Goal: Task Accomplishment & Management: Complete application form

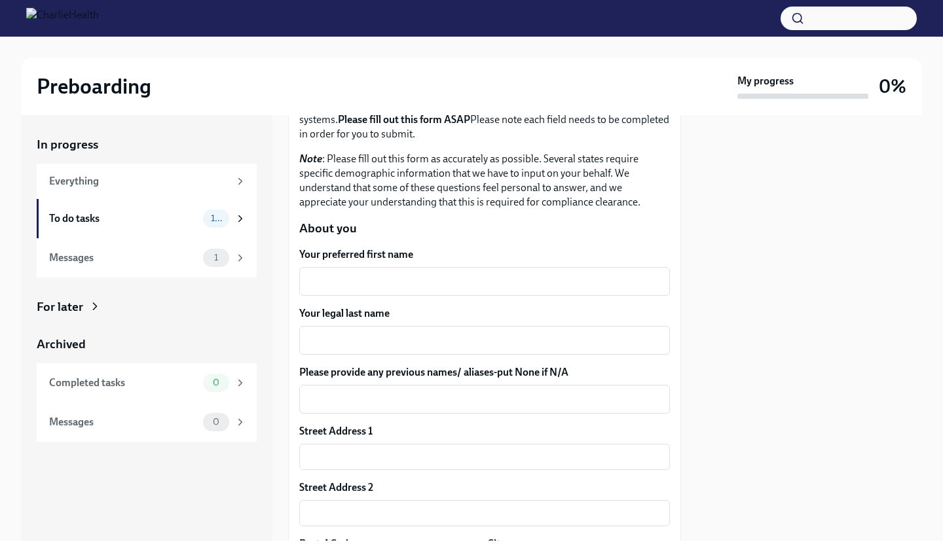
scroll to position [107, 0]
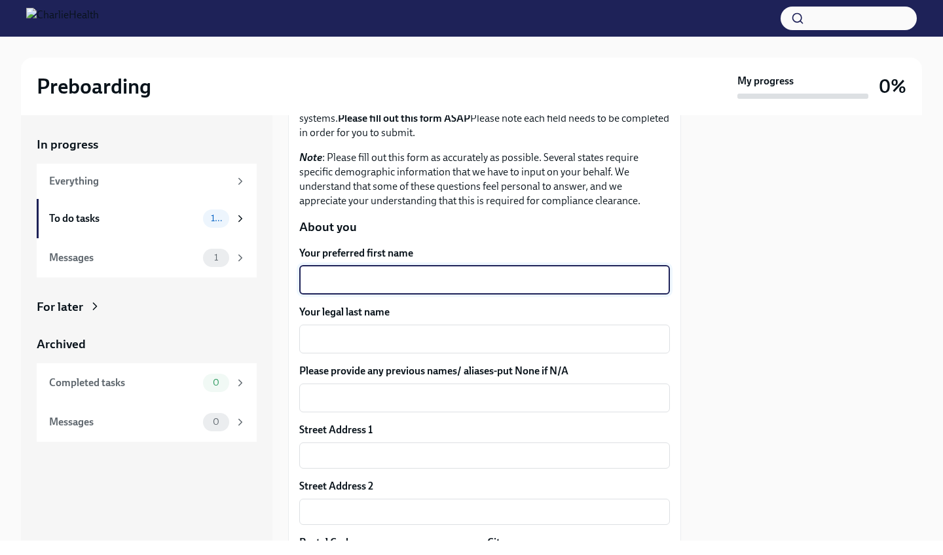
click at [390, 275] on textarea "Your preferred first name" at bounding box center [484, 280] width 355 height 16
type textarea "[PERSON_NAME]"
click at [361, 344] on textarea "Your legal last name" at bounding box center [484, 339] width 355 height 16
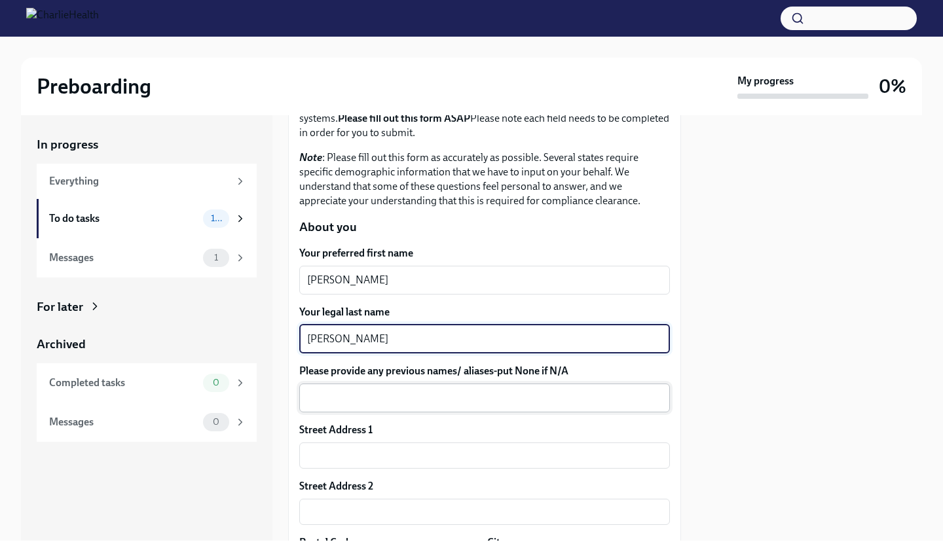
type textarea "[PERSON_NAME]"
click at [351, 395] on textarea "Please provide any previous names/ aliases-put None if N/A" at bounding box center [484, 398] width 355 height 16
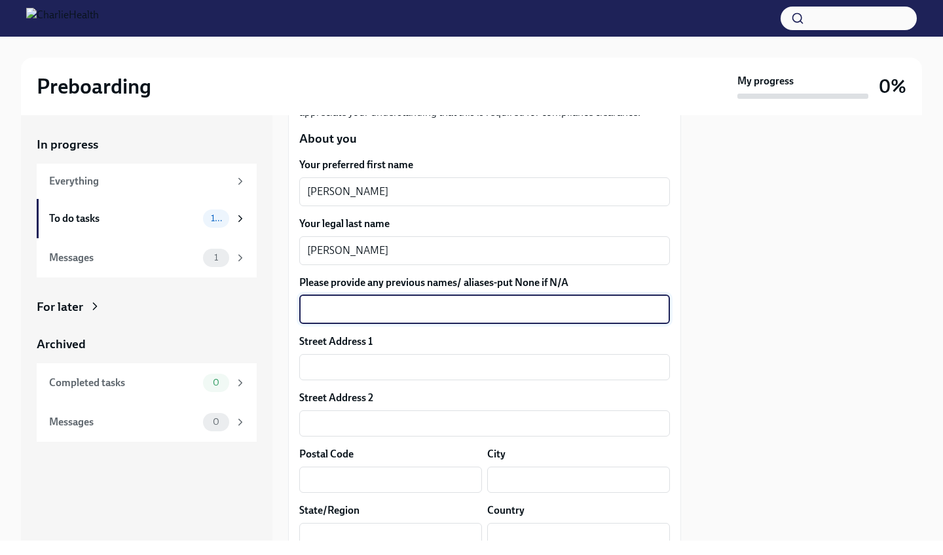
scroll to position [198, 0]
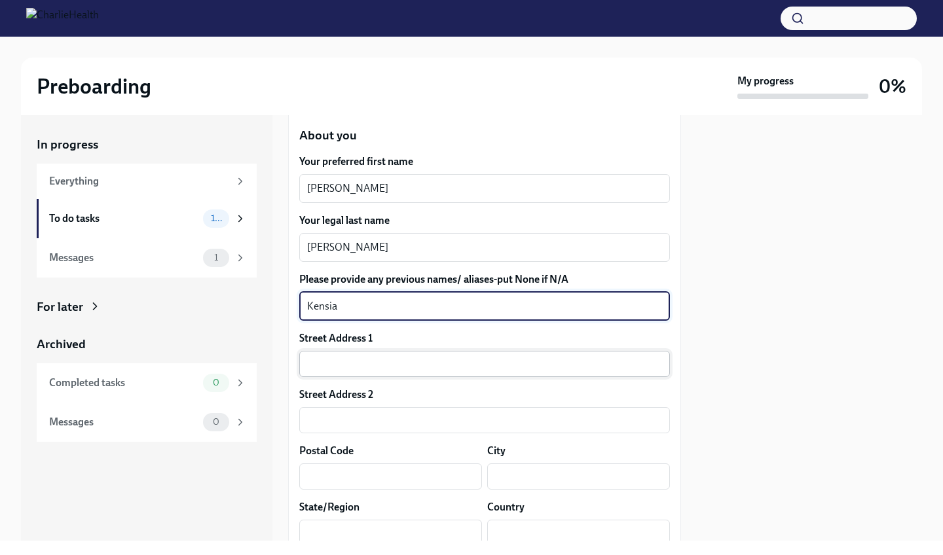
type textarea "Kensia"
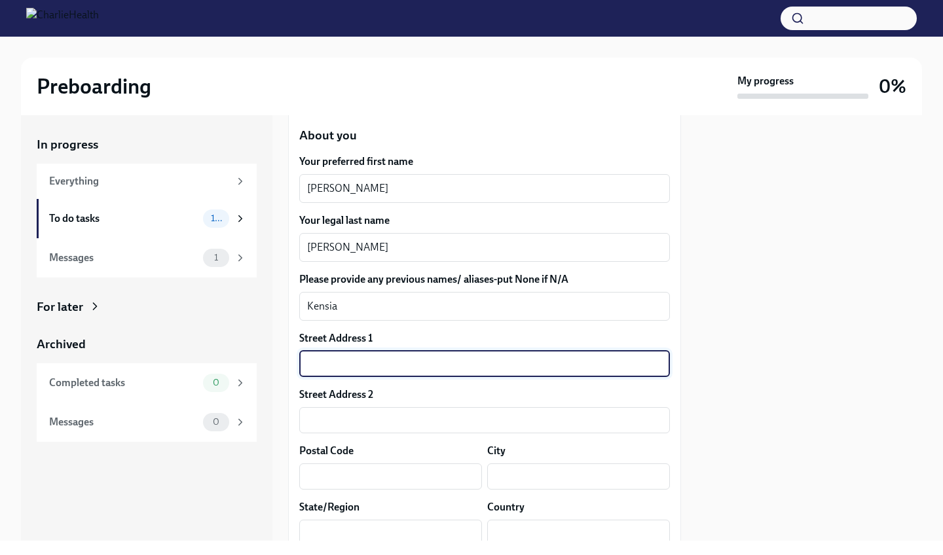
type input "[STREET_ADDRESS]"
type input "309"
type input "40298"
type input "[GEOGRAPHIC_DATA]"
type input "KY"
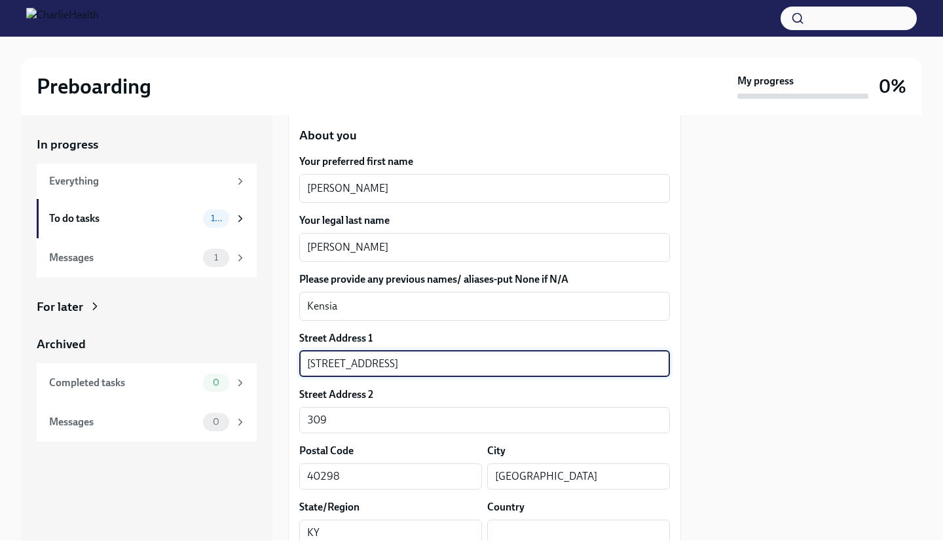
type input "[GEOGRAPHIC_DATA]"
type textarea "KY"
type textarea "[GEOGRAPHIC_DATA]"
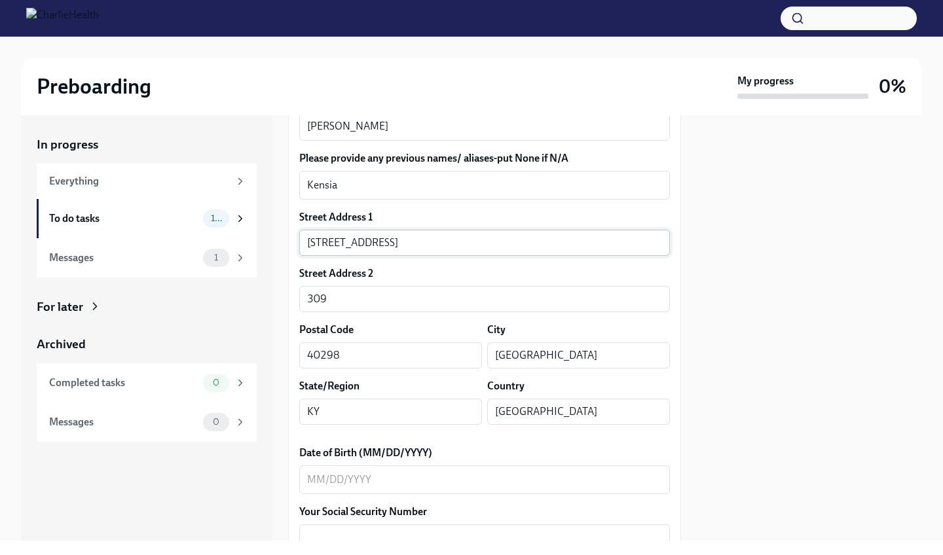
scroll to position [392, 0]
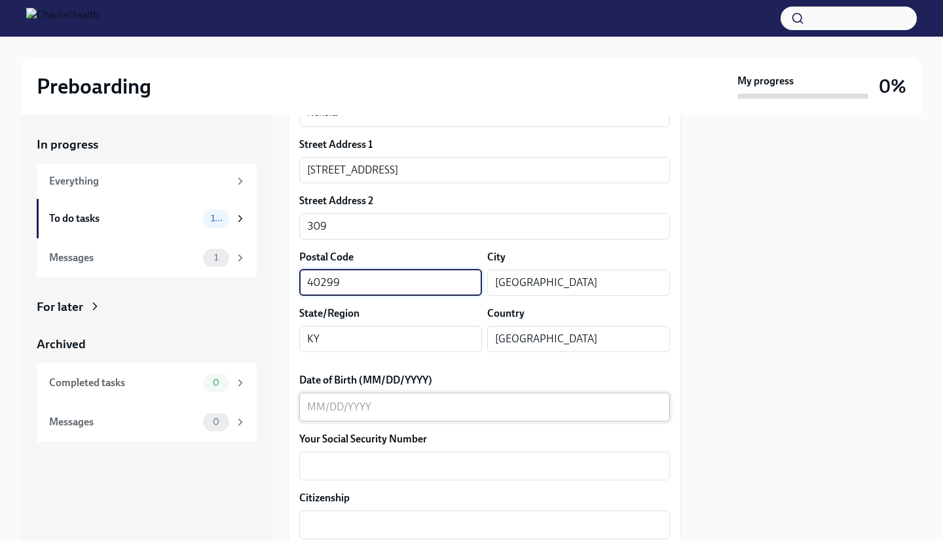
type input "40299"
click at [409, 413] on textarea "Date of Birth (MM/DD/YYYY)" at bounding box center [484, 407] width 355 height 16
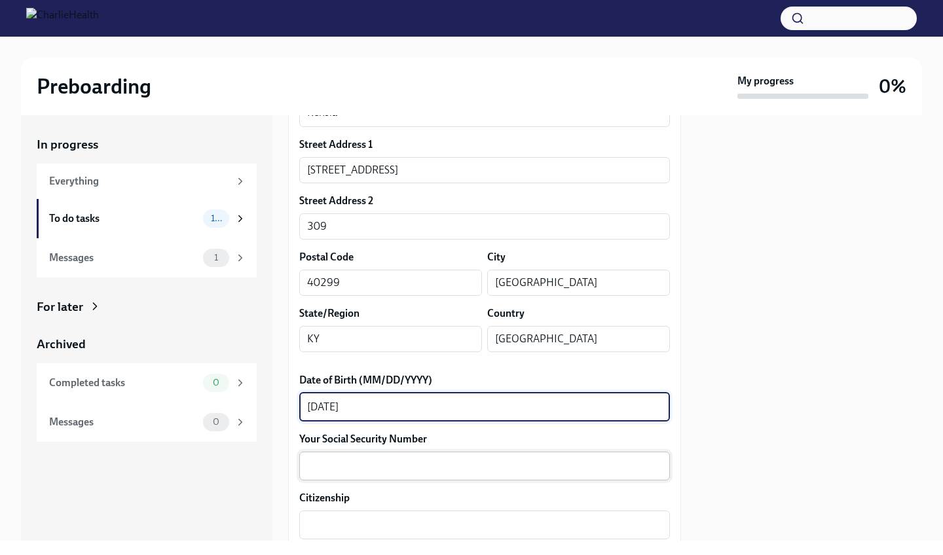
type textarea "[DATE]"
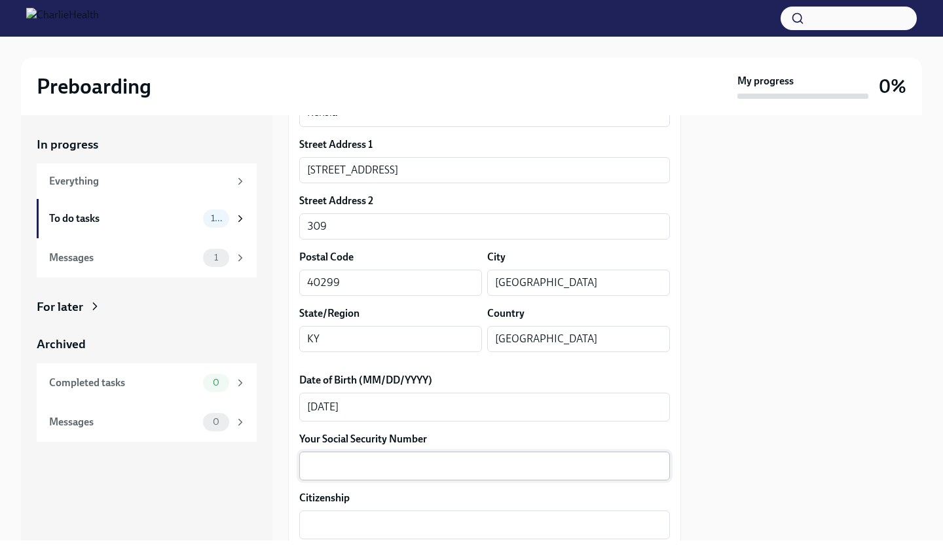
click at [411, 456] on div "x ​" at bounding box center [484, 466] width 371 height 29
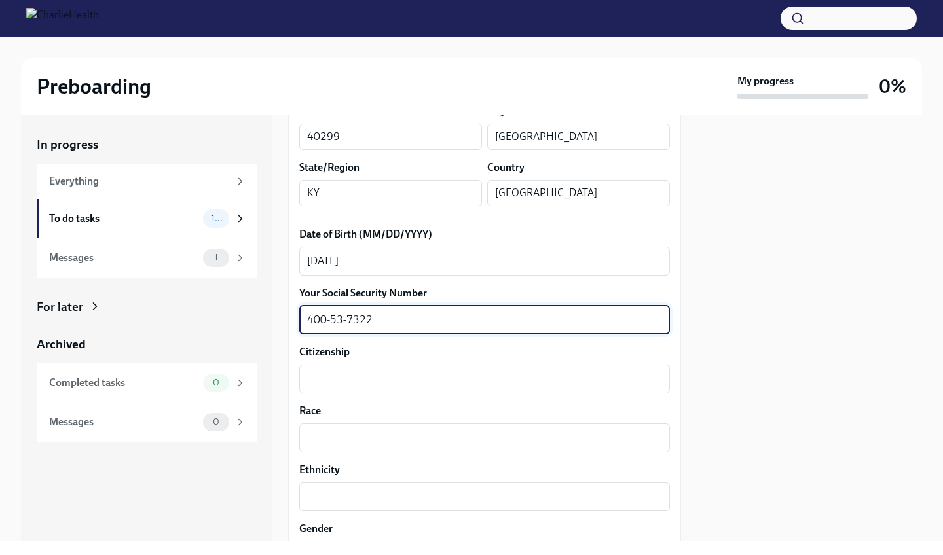
scroll to position [557, 0]
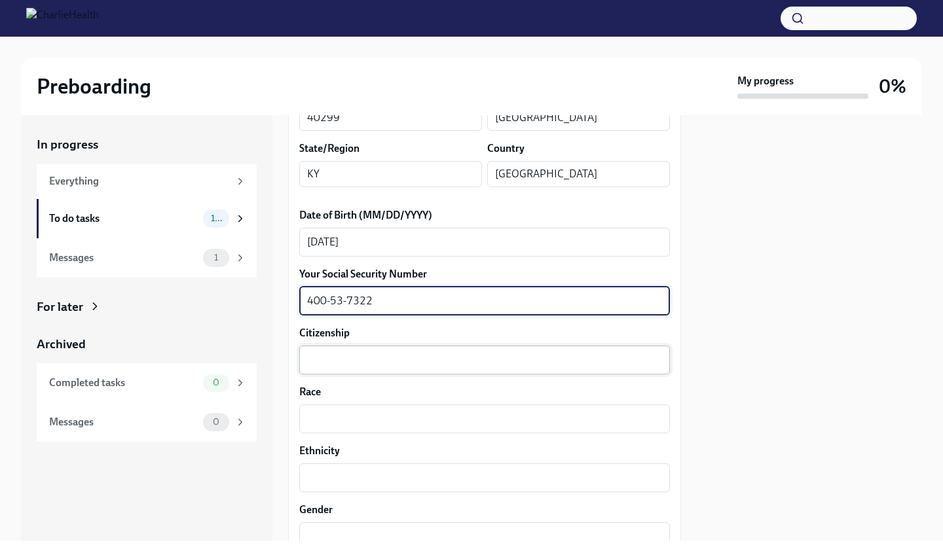
type textarea "400-53-7322"
click at [419, 358] on textarea "Citizenship" at bounding box center [484, 360] width 355 height 16
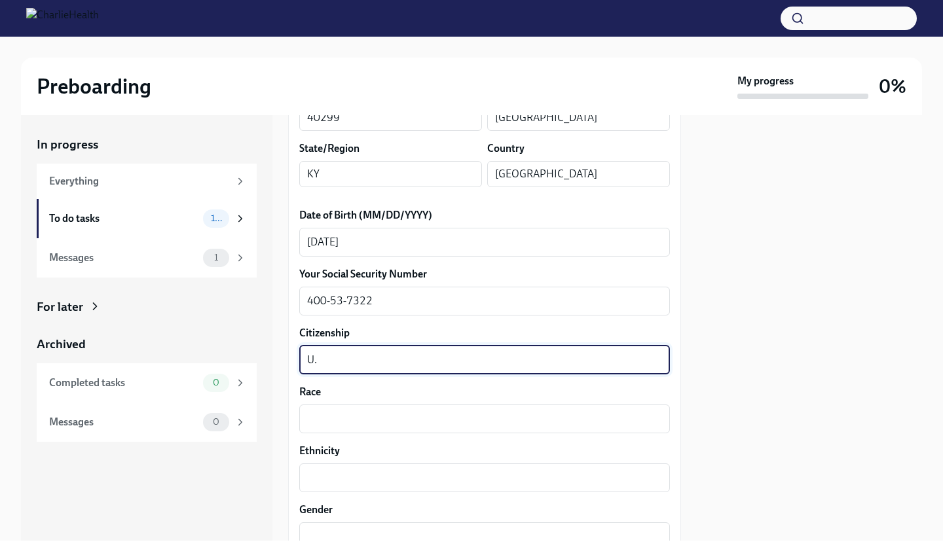
type textarea "U"
type textarea "X"
type textarea "Citizen"
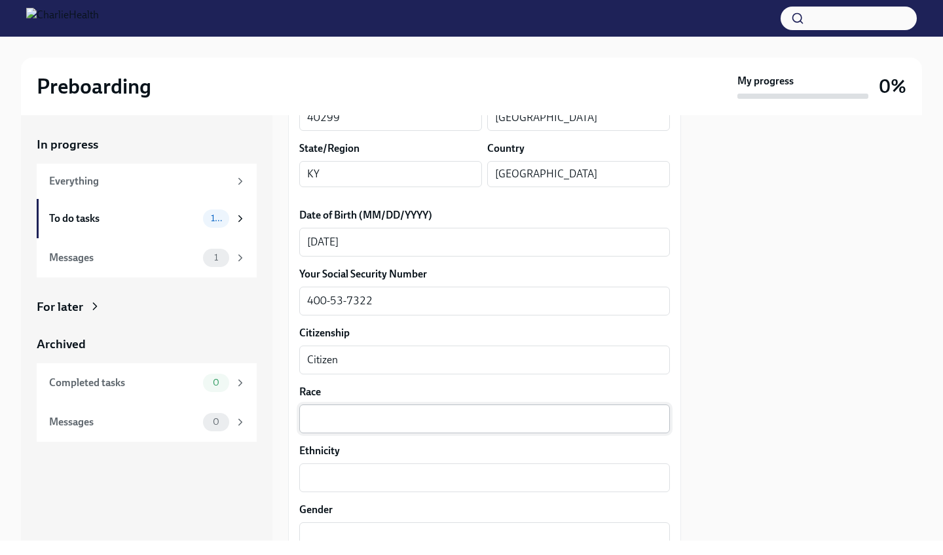
click at [327, 433] on div "x ​" at bounding box center [484, 419] width 371 height 29
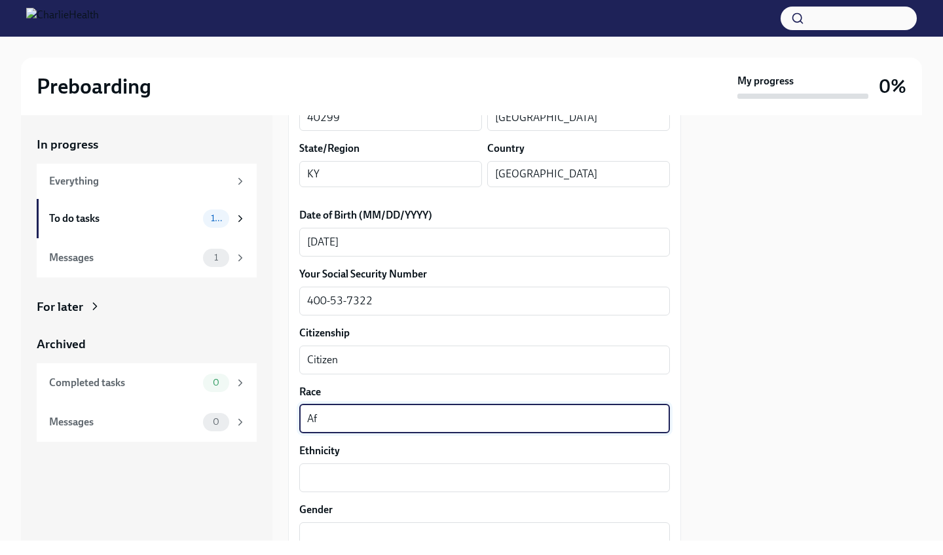
type textarea "A"
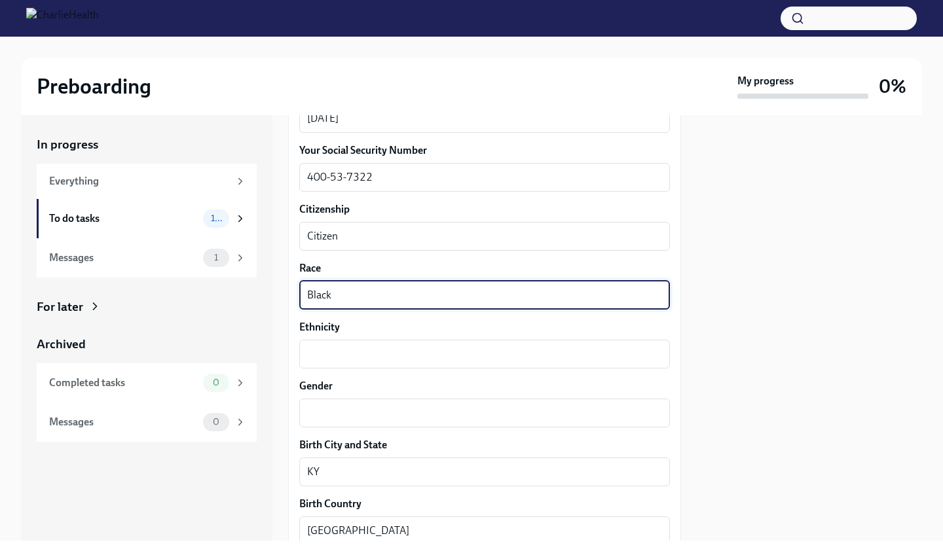
scroll to position [702, 0]
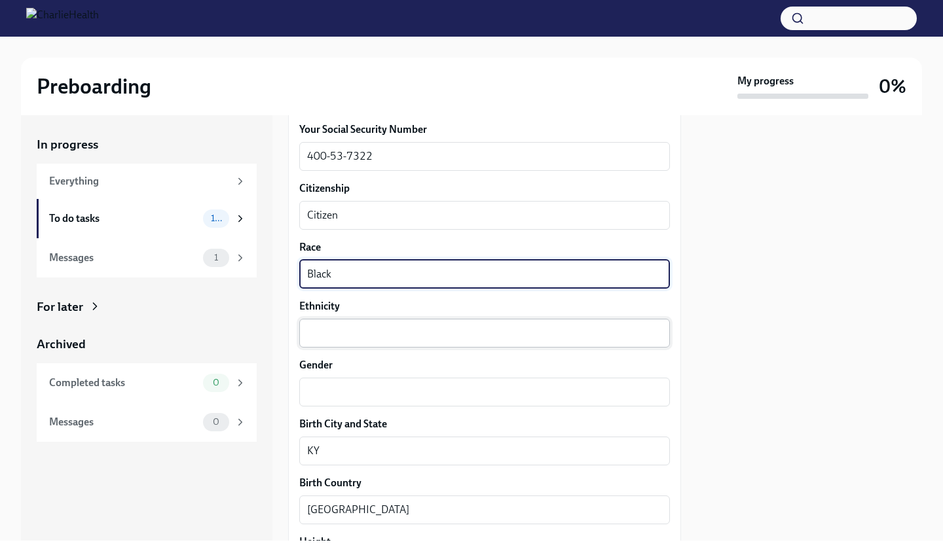
type textarea "Black"
click at [363, 329] on textarea "Ethnicity" at bounding box center [484, 333] width 355 height 16
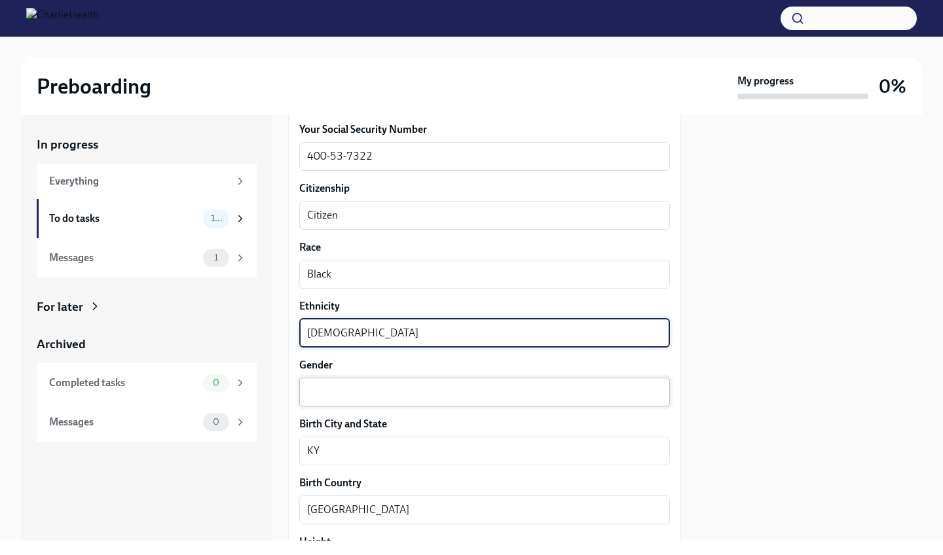
type textarea "[DEMOGRAPHIC_DATA]"
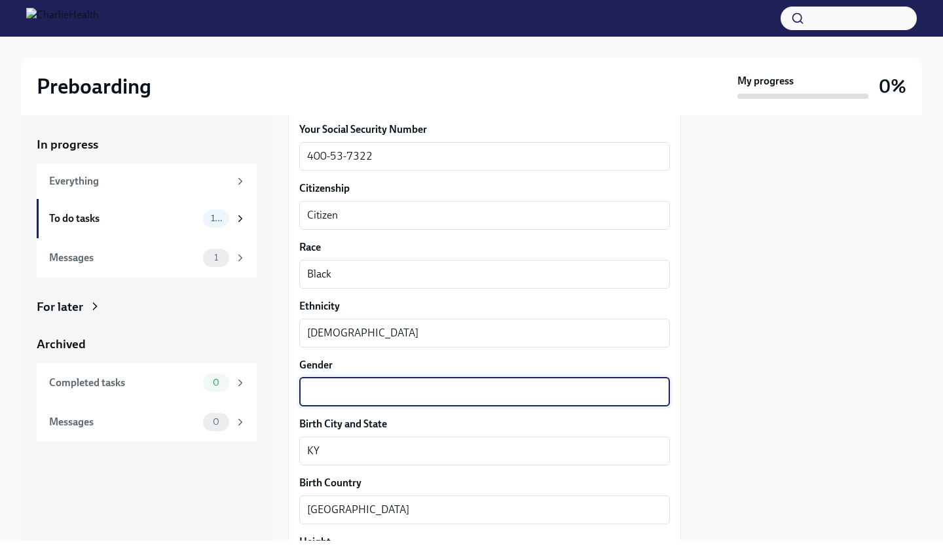
click at [358, 390] on textarea "Gender" at bounding box center [484, 392] width 355 height 16
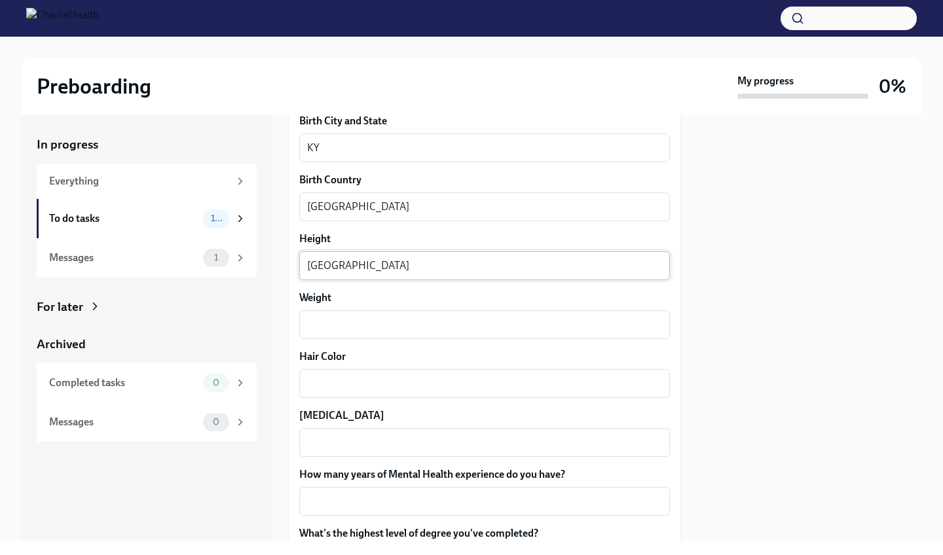
scroll to position [1008, 0]
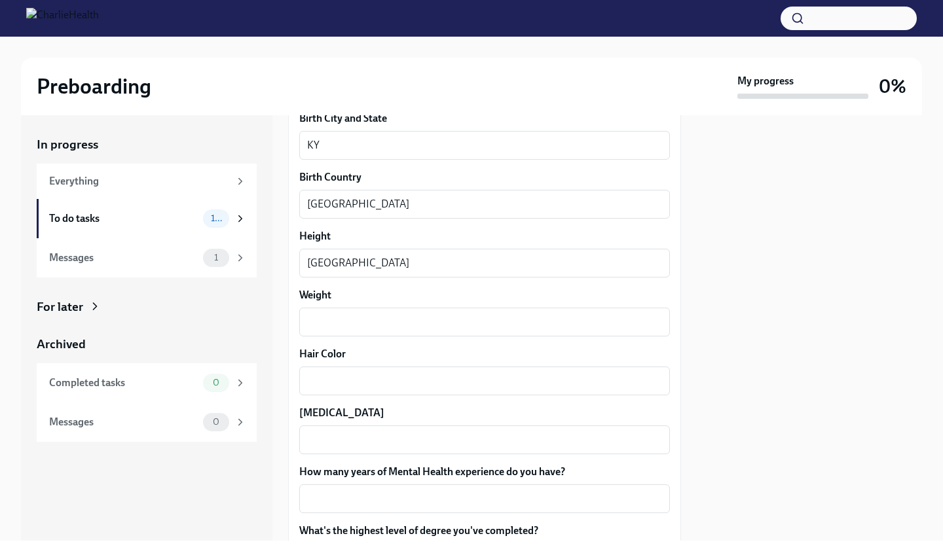
type textarea "[DEMOGRAPHIC_DATA]"
click at [368, 331] on div "x ​" at bounding box center [484, 322] width 371 height 29
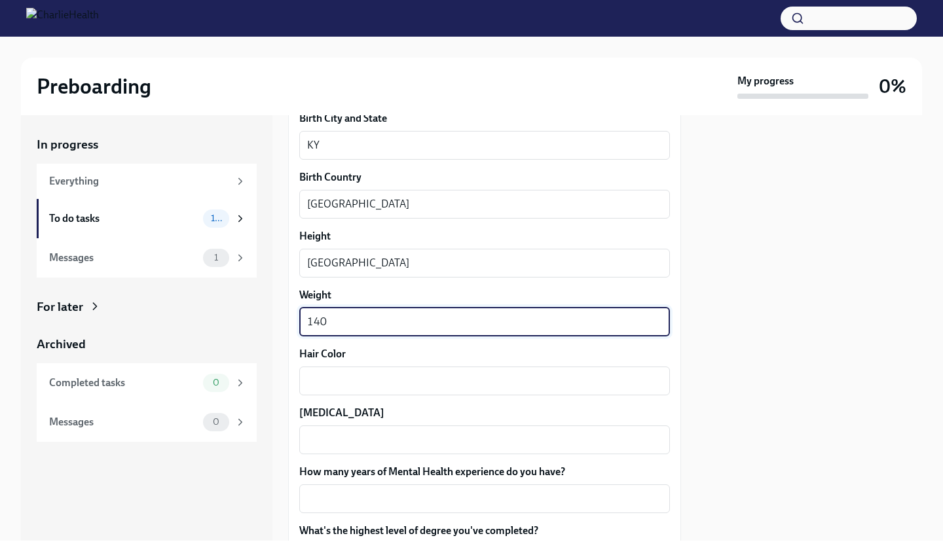
scroll to position [1117, 0]
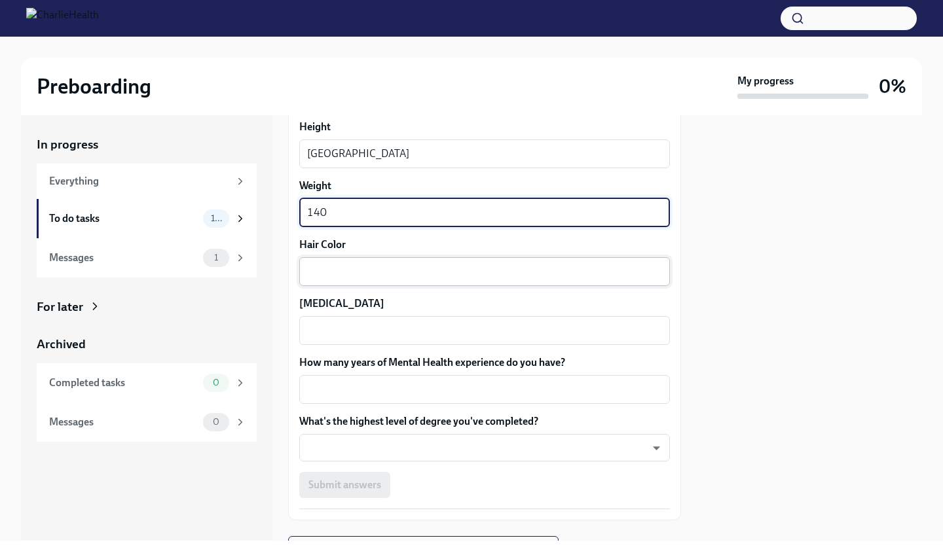
type textarea "140"
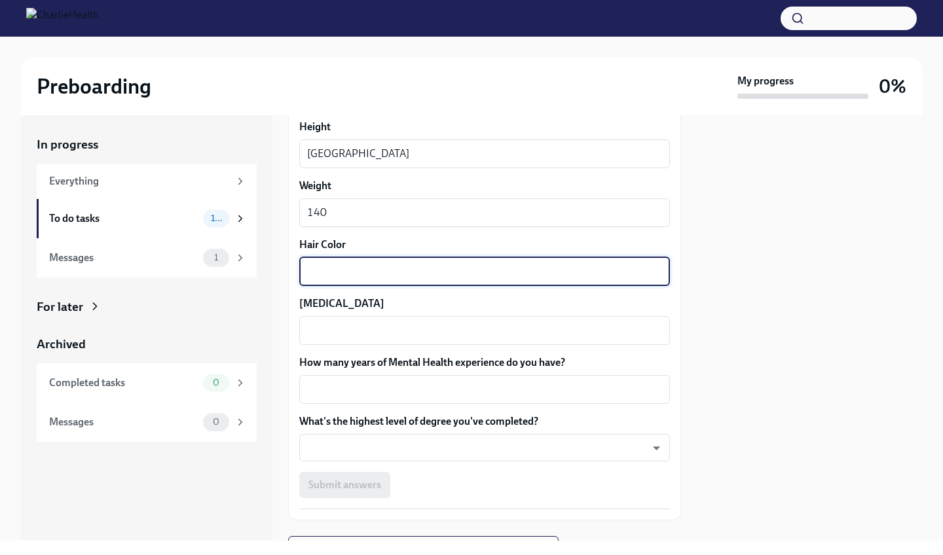
click at [362, 266] on textarea "Hair Color" at bounding box center [484, 272] width 355 height 16
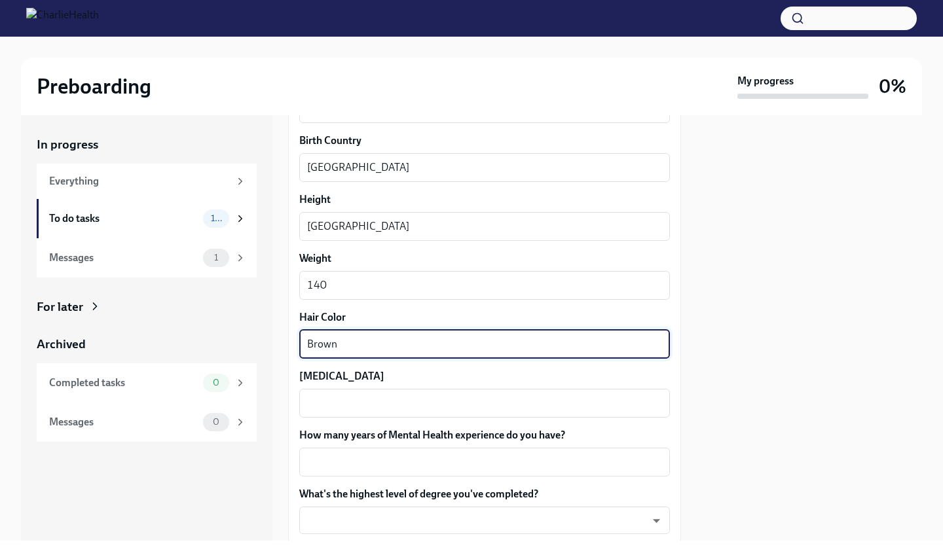
scroll to position [994, 0]
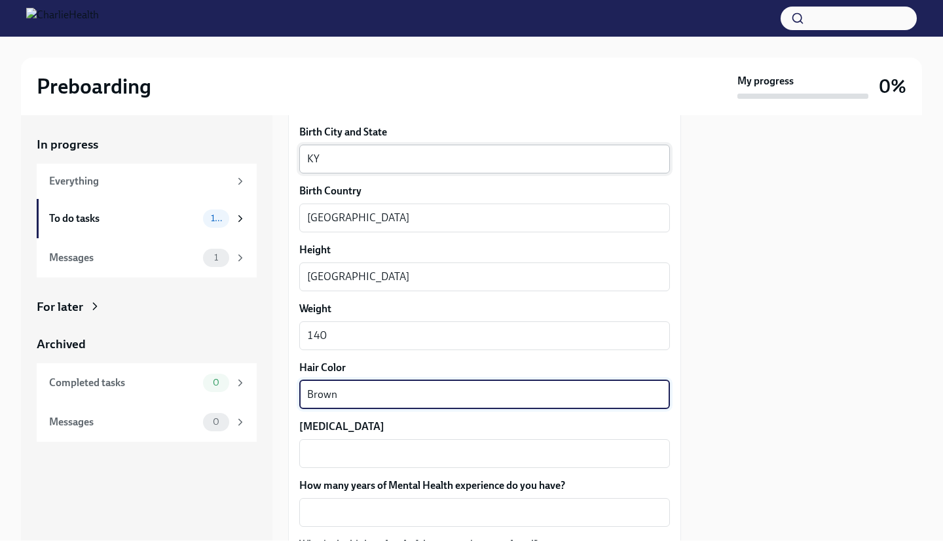
type textarea "Brown"
click at [367, 162] on textarea "KY" at bounding box center [484, 159] width 355 height 16
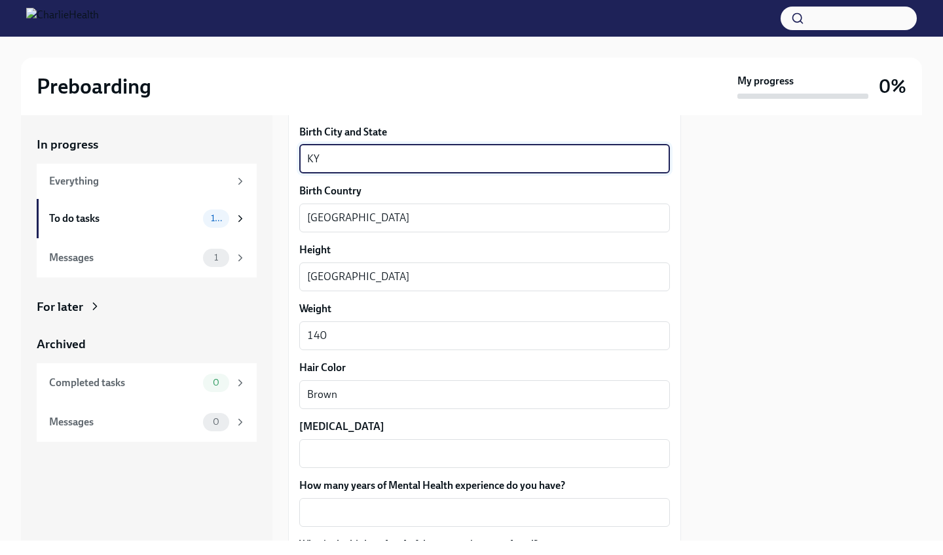
type textarea "K"
type textarea "[GEOGRAPHIC_DATA], [GEOGRAPHIC_DATA]"
click at [377, 268] on div "Louisville x ​" at bounding box center [484, 277] width 371 height 29
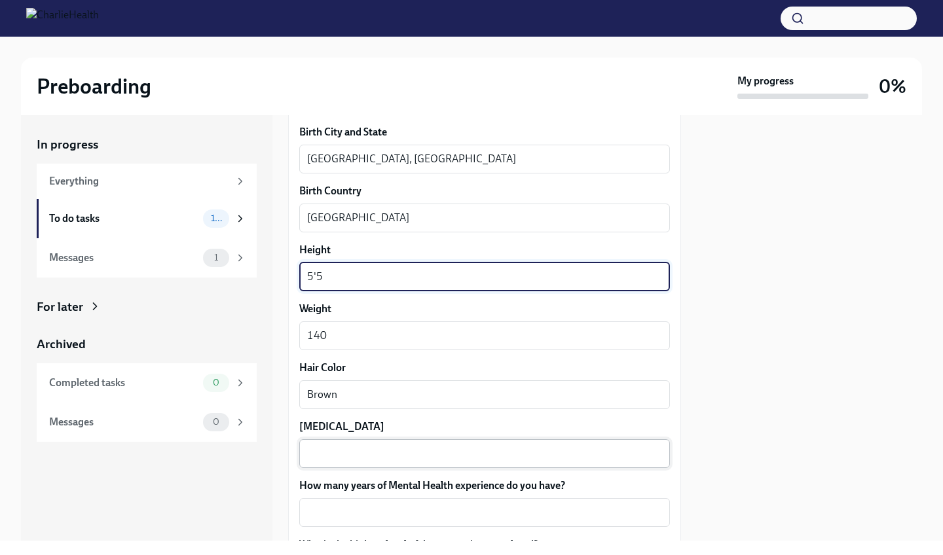
type textarea "5'5"
click at [351, 449] on textarea "[MEDICAL_DATA]" at bounding box center [484, 454] width 355 height 16
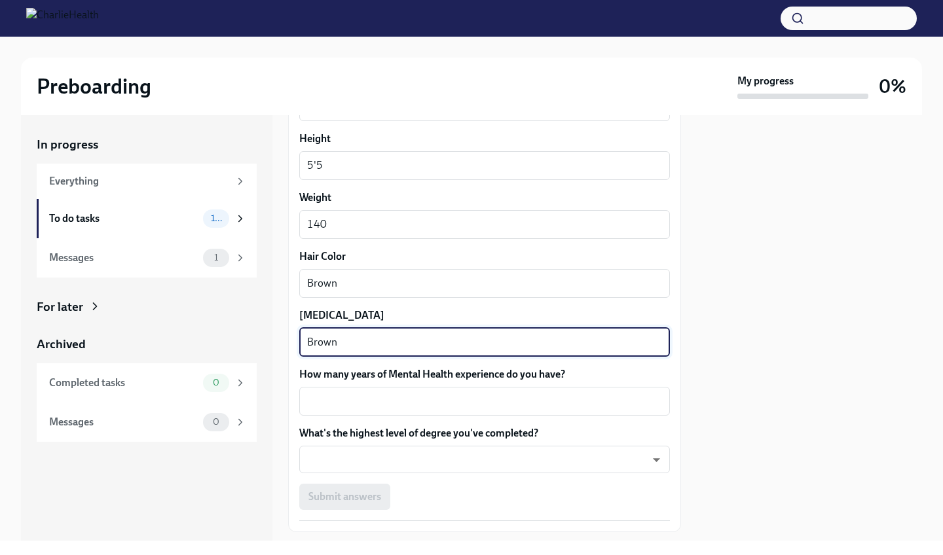
scroll to position [1115, 0]
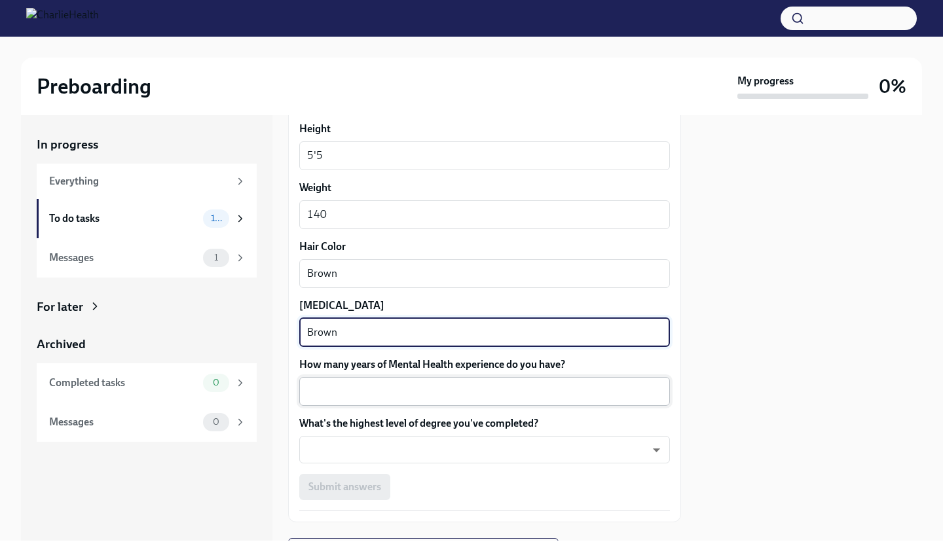
type textarea "Brown"
click at [361, 385] on textarea "How many years of Mental Health experience do you have?" at bounding box center [484, 392] width 355 height 16
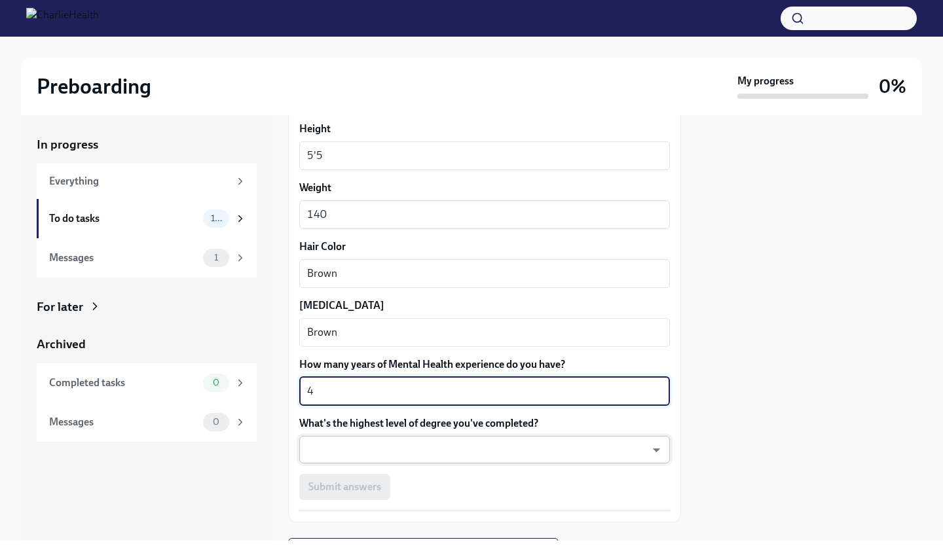
type textarea "4"
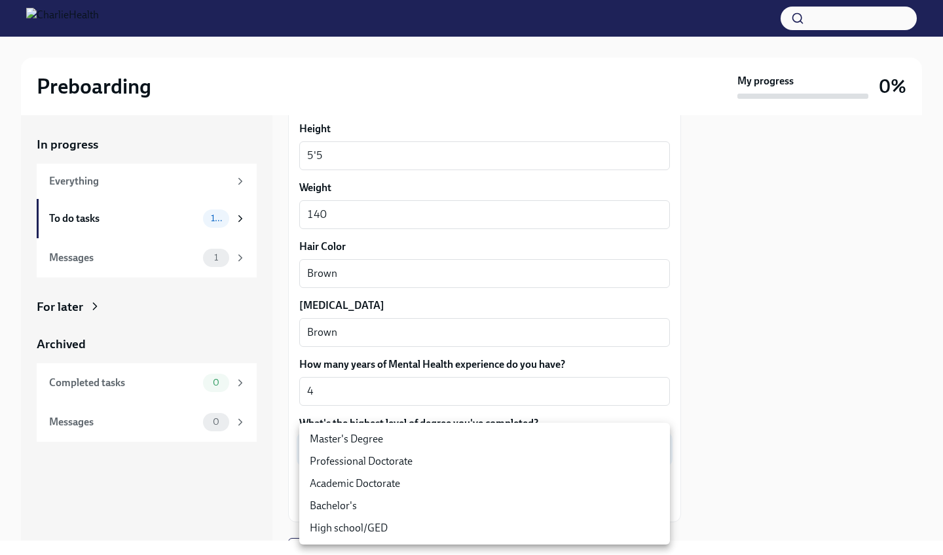
click at [354, 442] on body "Preboarding My progress 0% In progress Everything To do tasks 10 Messages 1 For…" at bounding box center [471, 277] width 943 height 555
click at [354, 443] on li "Master's Degree" at bounding box center [484, 439] width 371 height 22
type input "2vBr-ghkD"
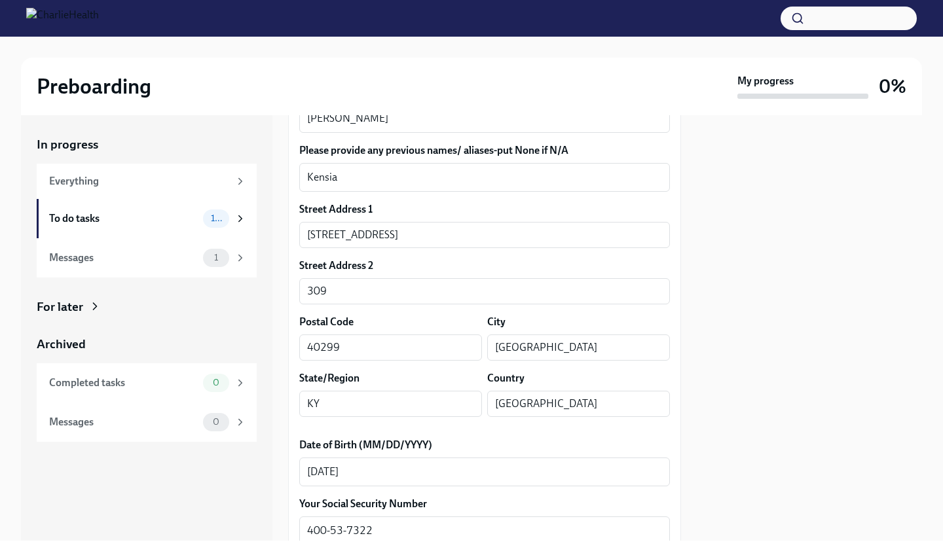
scroll to position [326, 0]
click at [407, 236] on input "[STREET_ADDRESS]" at bounding box center [484, 236] width 371 height 26
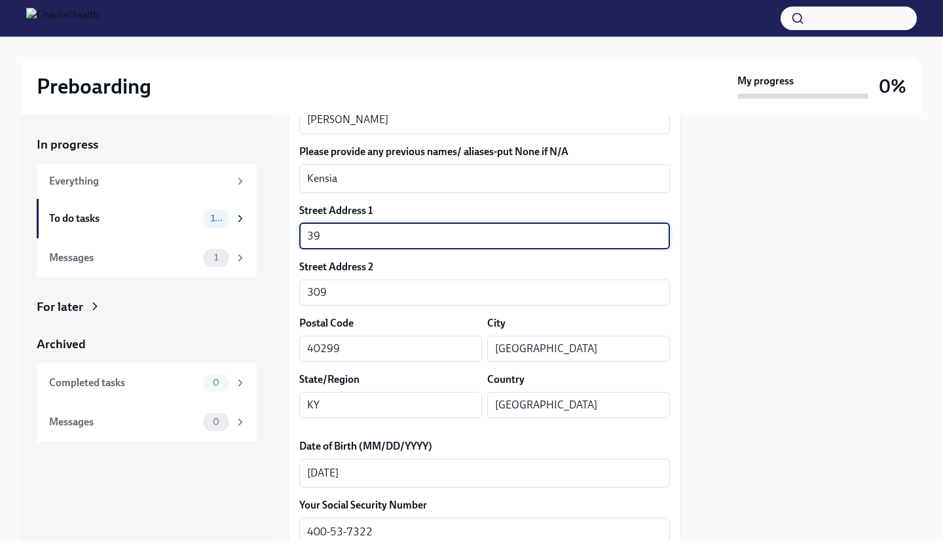
type input "3"
type input "[GEOGRAPHIC_DATA]"
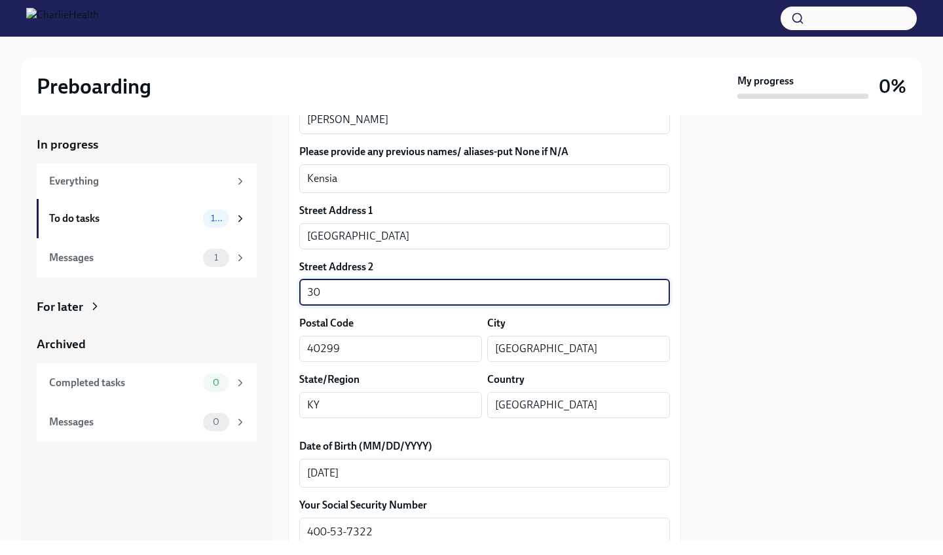
type input "3"
type input "Apt 4311"
click at [373, 347] on input "40299" at bounding box center [390, 349] width 183 height 26
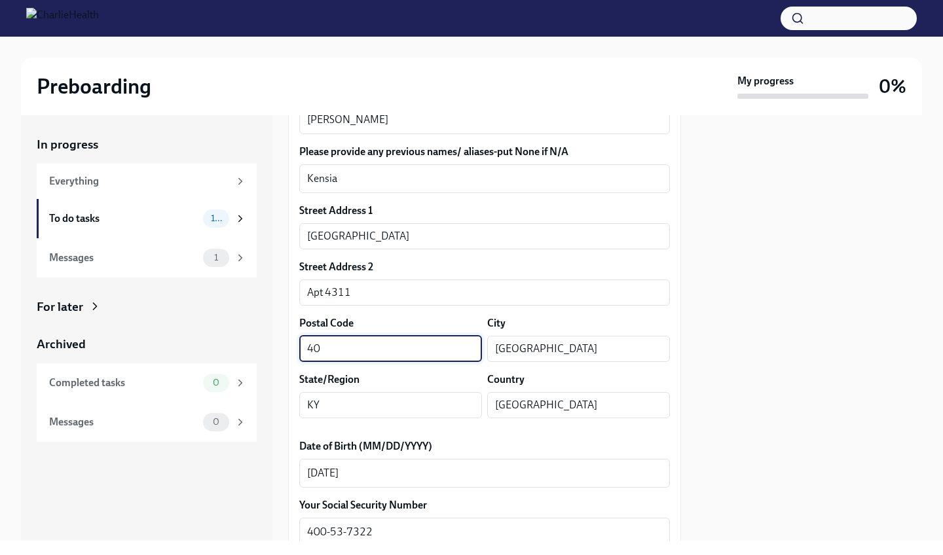
type input "4"
type input "30248"
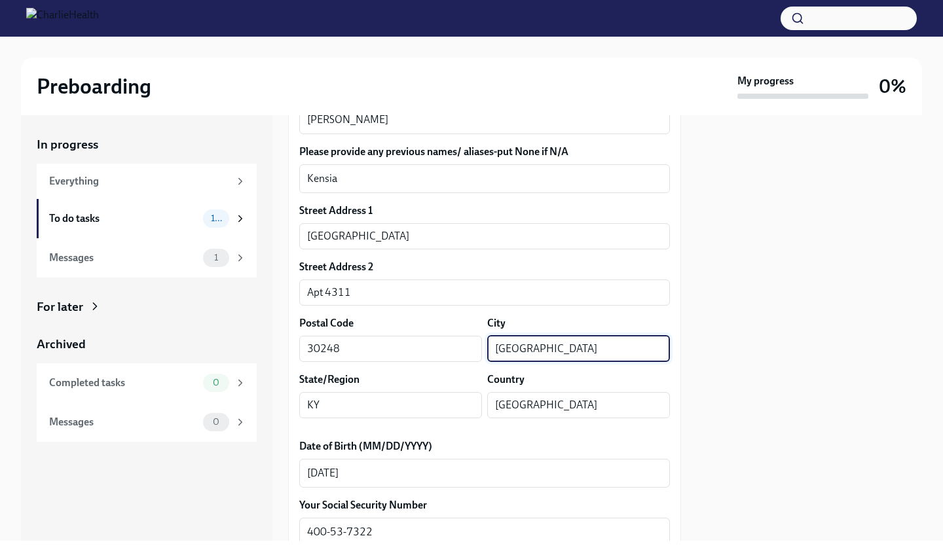
click at [596, 341] on input "[GEOGRAPHIC_DATA]" at bounding box center [578, 349] width 183 height 26
click at [549, 346] on input "[GEOGRAPHIC_DATA]" at bounding box center [578, 349] width 183 height 26
type input "Locust Grove"
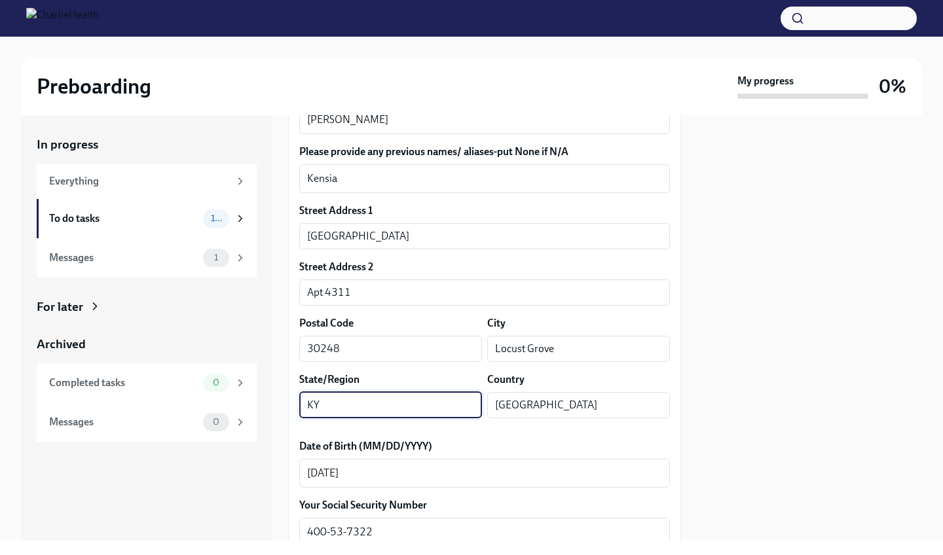
type input "K"
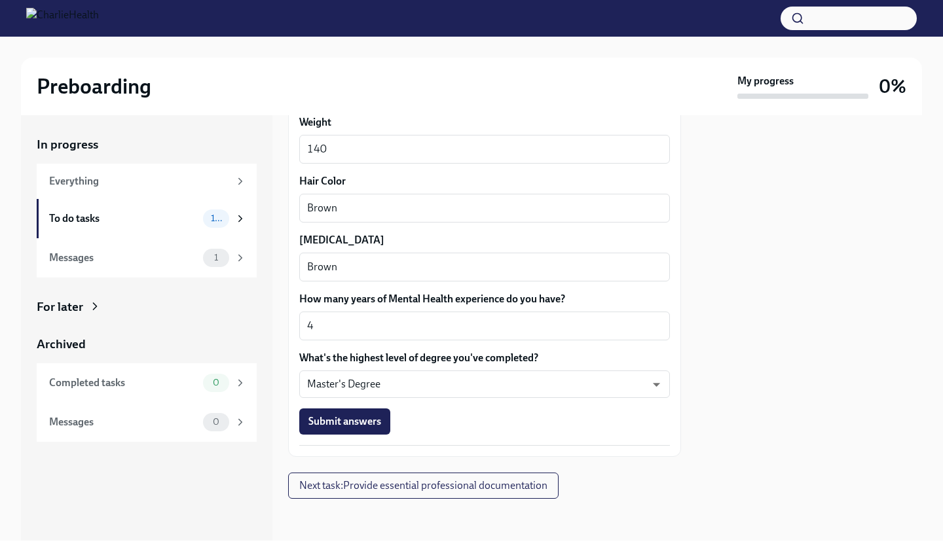
scroll to position [1180, 0]
type input "GA"
click at [333, 417] on span "Submit answers" at bounding box center [344, 422] width 73 height 13
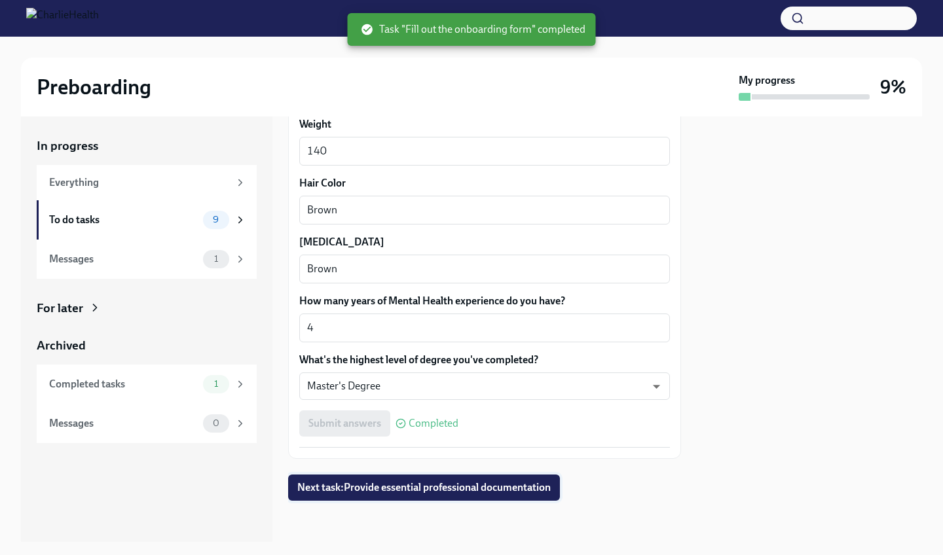
click at [349, 482] on span "Next task : Provide essential professional documentation" at bounding box center [423, 487] width 253 height 13
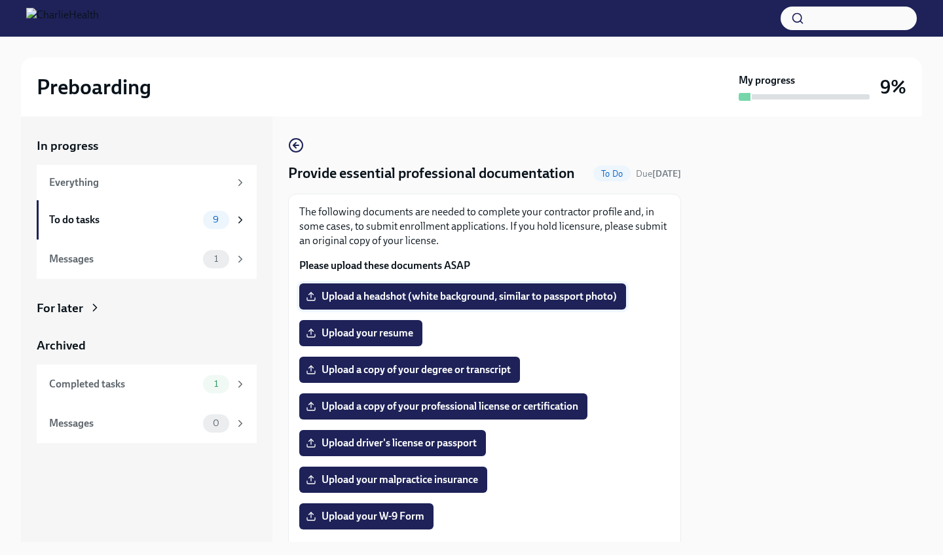
click at [397, 291] on span "Upload a headshot (white background, similar to passport photo)" at bounding box center [462, 296] width 308 height 13
click at [0, 0] on input "Upload a headshot (white background, similar to passport photo)" at bounding box center [0, 0] width 0 height 0
click at [404, 299] on span "Upload a headshot (white background, similar to passport photo)" at bounding box center [462, 296] width 308 height 13
click at [0, 0] on input "Upload a headshot (white background, similar to passport photo)" at bounding box center [0, 0] width 0 height 0
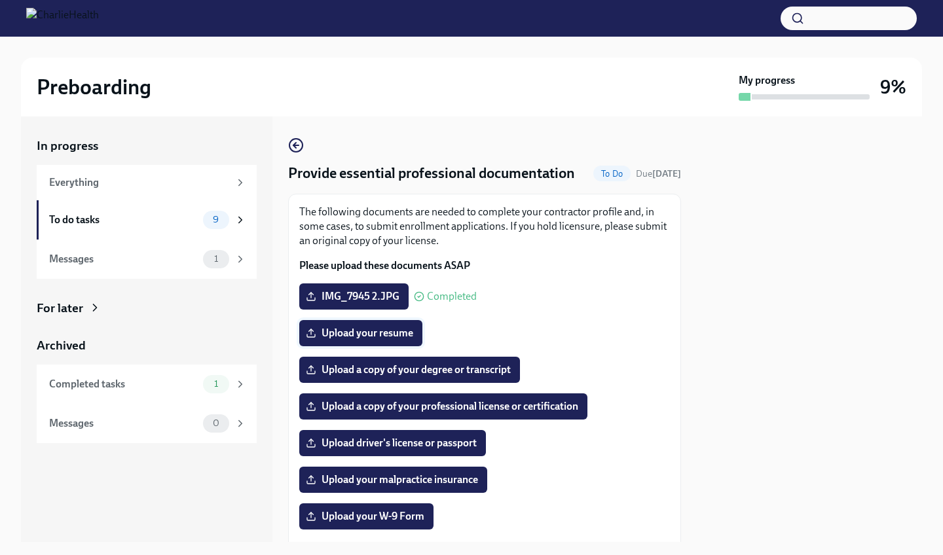
click at [363, 335] on span "Upload your resume" at bounding box center [360, 333] width 105 height 13
click at [0, 0] on input "Upload your resume" at bounding box center [0, 0] width 0 height 0
click at [458, 369] on span "Upload a copy of your degree or transcript" at bounding box center [409, 369] width 202 height 13
click at [0, 0] on input "Upload a copy of your degree or transcript" at bounding box center [0, 0] width 0 height 0
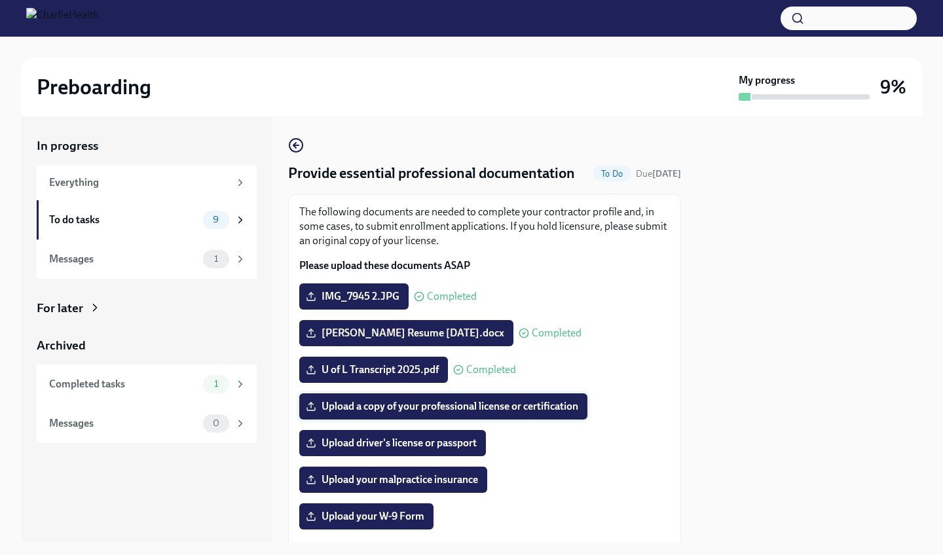
click at [375, 409] on span "Upload a copy of your professional license or certification" at bounding box center [443, 406] width 270 height 13
click at [0, 0] on input "Upload a copy of your professional license or certification" at bounding box center [0, 0] width 0 height 0
click at [466, 437] on span "Upload driver's license or passport" at bounding box center [392, 443] width 168 height 13
click at [0, 0] on input "Upload driver's license or passport" at bounding box center [0, 0] width 0 height 0
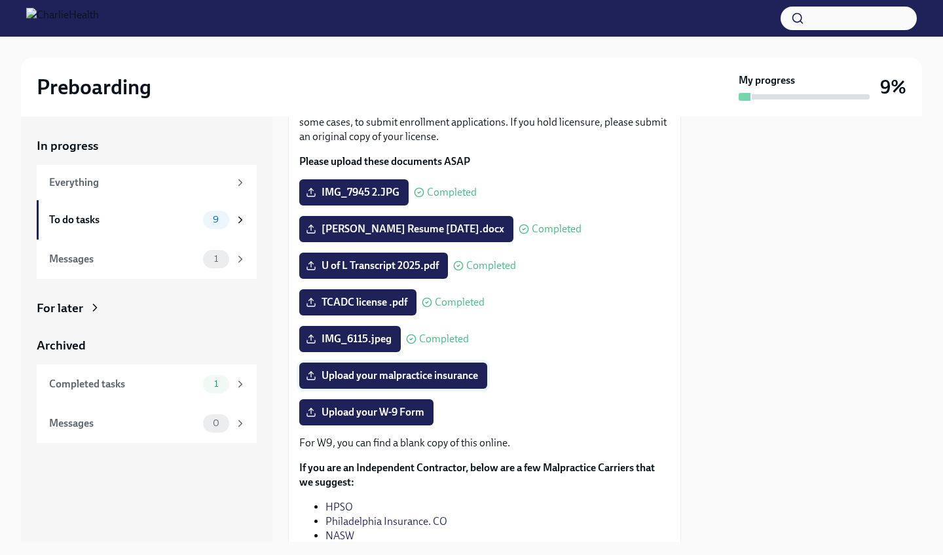
scroll to position [165, 0]
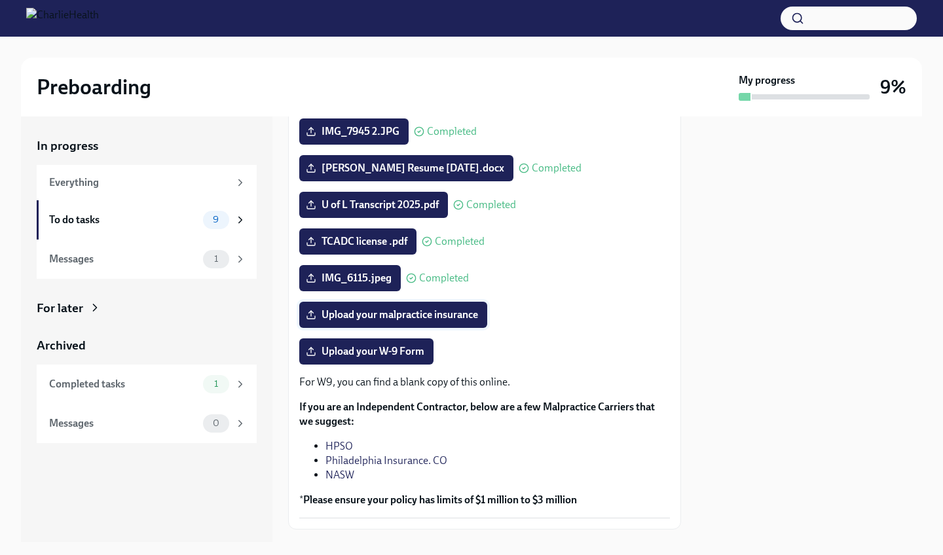
click at [384, 312] on span "Upload your malpractice insurance" at bounding box center [393, 314] width 170 height 13
click at [0, 0] on input "Upload your malpractice insurance" at bounding box center [0, 0] width 0 height 0
click at [373, 356] on span "Upload your W-9 Form" at bounding box center [366, 351] width 116 height 13
click at [0, 0] on input "Upload your W-9 Form" at bounding box center [0, 0] width 0 height 0
click at [464, 381] on p "For W9, you can find a blank copy of this online." at bounding box center [484, 382] width 371 height 14
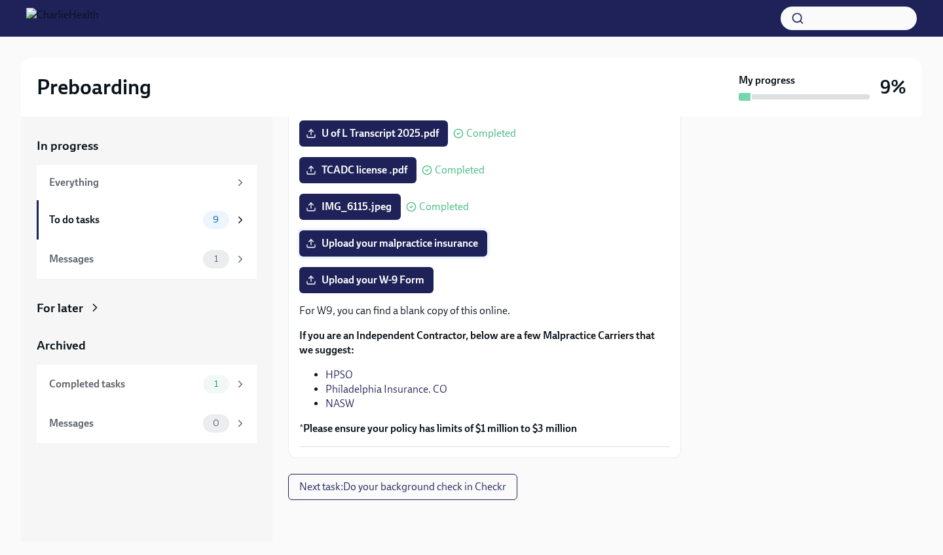
scroll to position [236, 0]
